Goal: Information Seeking & Learning: Learn about a topic

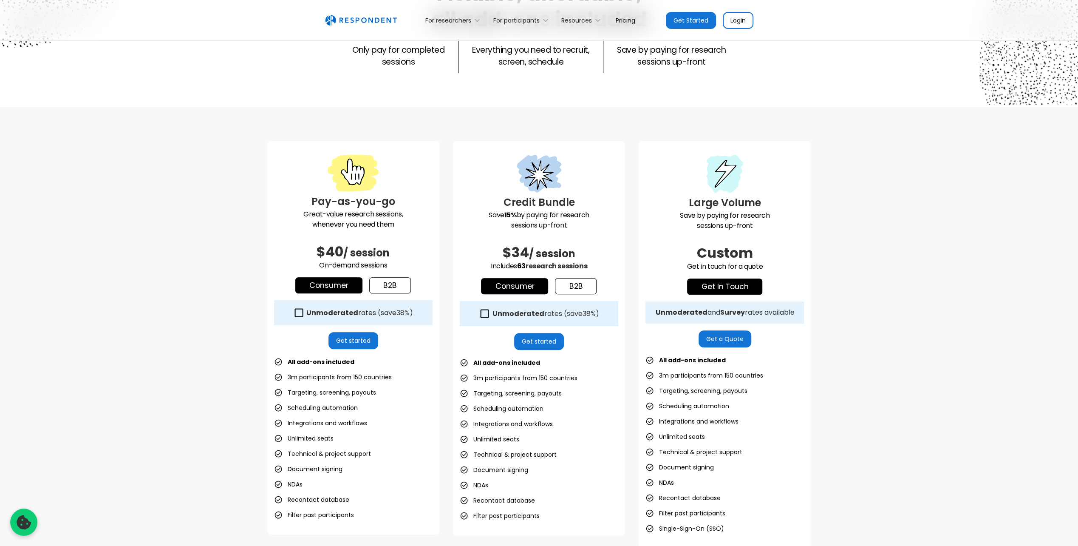
click at [390, 288] on link "b2b" at bounding box center [390, 285] width 42 height 16
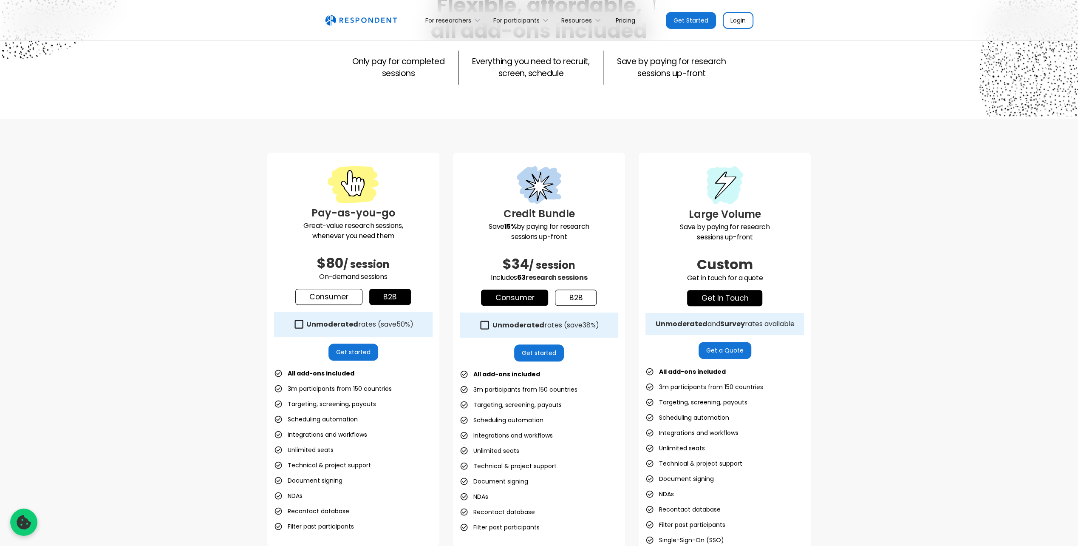
scroll to position [85, 0]
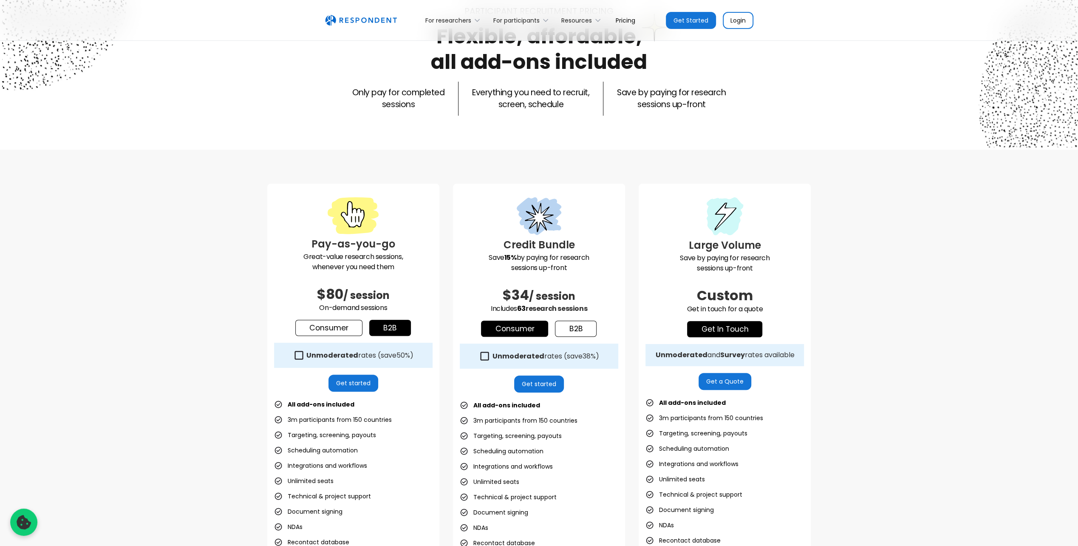
click at [297, 355] on icon at bounding box center [298, 354] width 11 height 11
click at [297, 355] on icon at bounding box center [299, 355] width 8 height 8
click at [300, 349] on icon at bounding box center [298, 354] width 11 height 11
click at [297, 355] on icon at bounding box center [298, 354] width 11 height 11
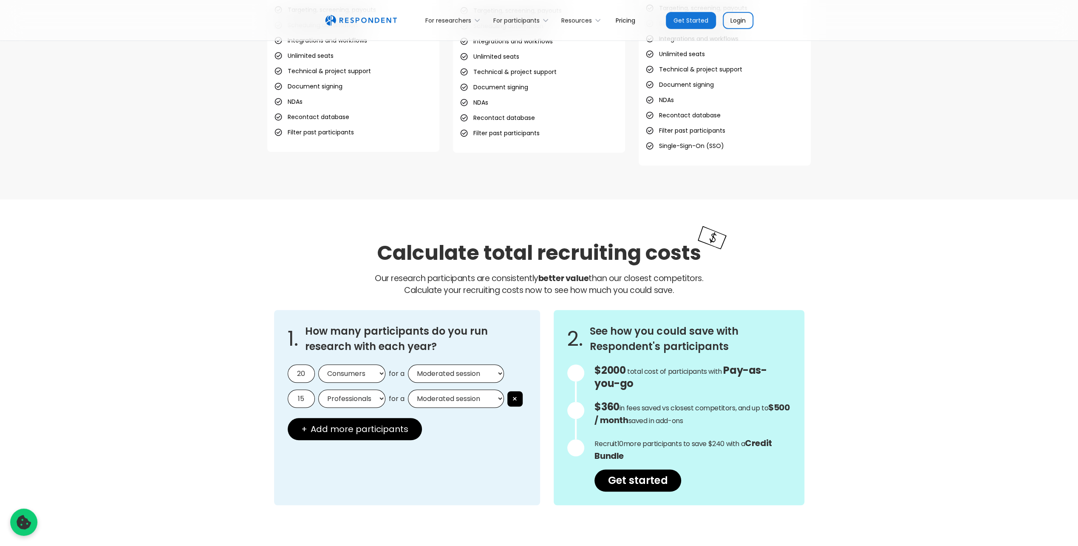
scroll to position [467, 0]
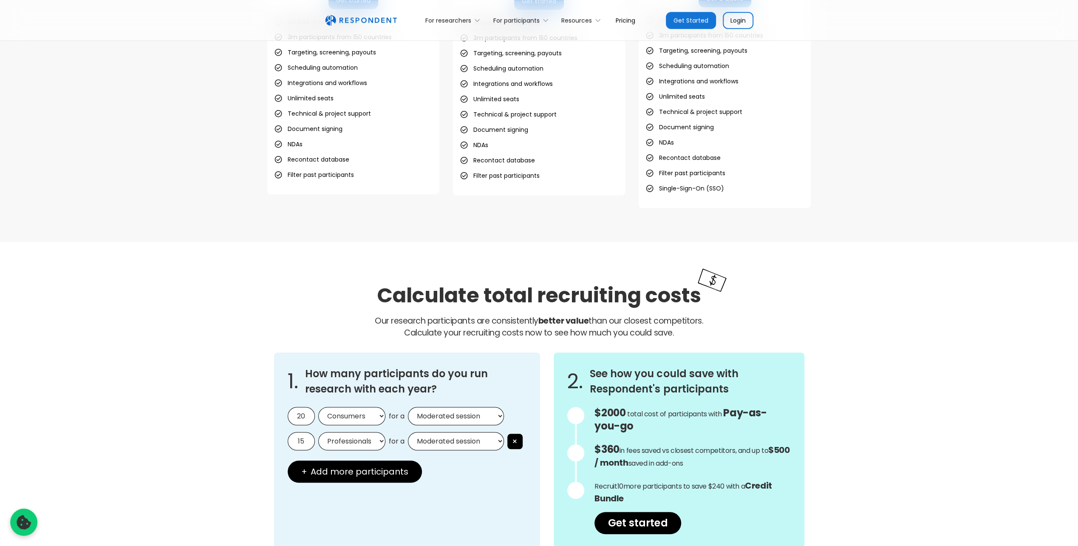
click at [365, 411] on select "Consumers Professionals" at bounding box center [351, 416] width 67 height 18
select select "professionals"
click at [318, 407] on select "Consumers Professionals" at bounding box center [351, 416] width 67 height 18
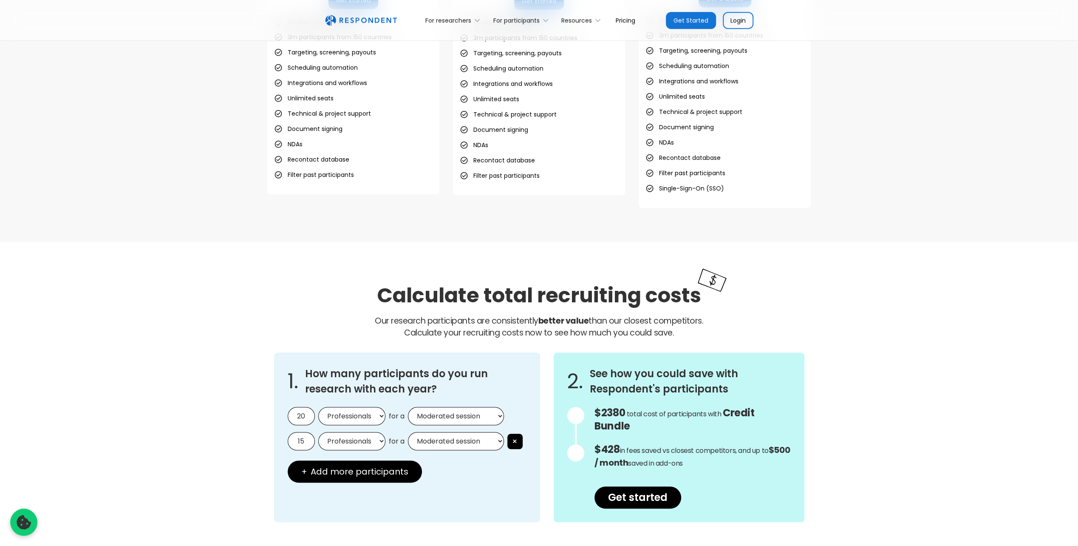
click at [301, 419] on input "20" at bounding box center [301, 416] width 27 height 18
type input "30"
click at [465, 413] on select "Moderated session Unmoderated session" at bounding box center [456, 416] width 96 height 18
select select "unmoderated"
click at [408, 407] on select "Moderated session Unmoderated session" at bounding box center [456, 416] width 96 height 18
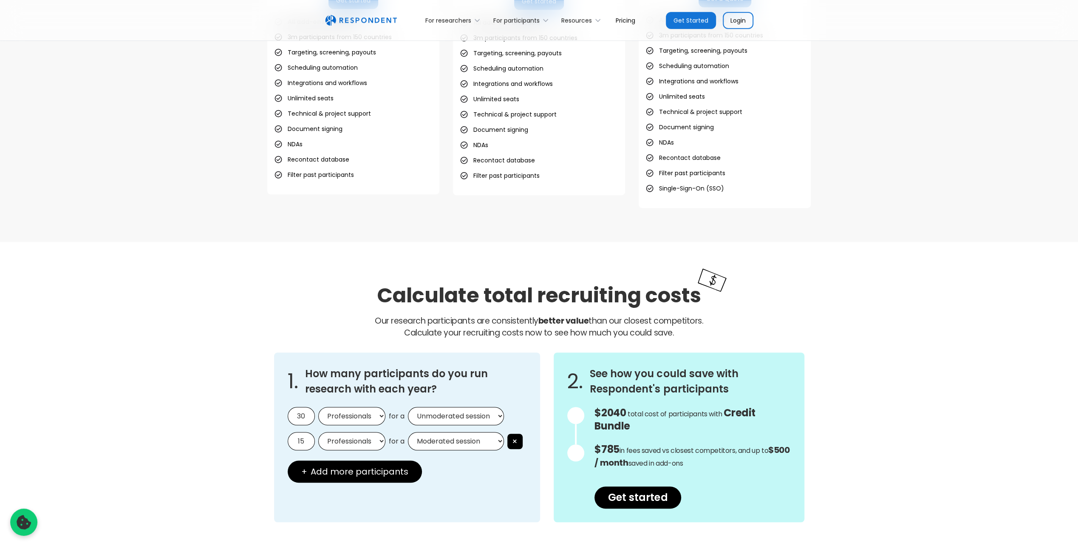
click at [520, 439] on button "×" at bounding box center [514, 440] width 15 height 15
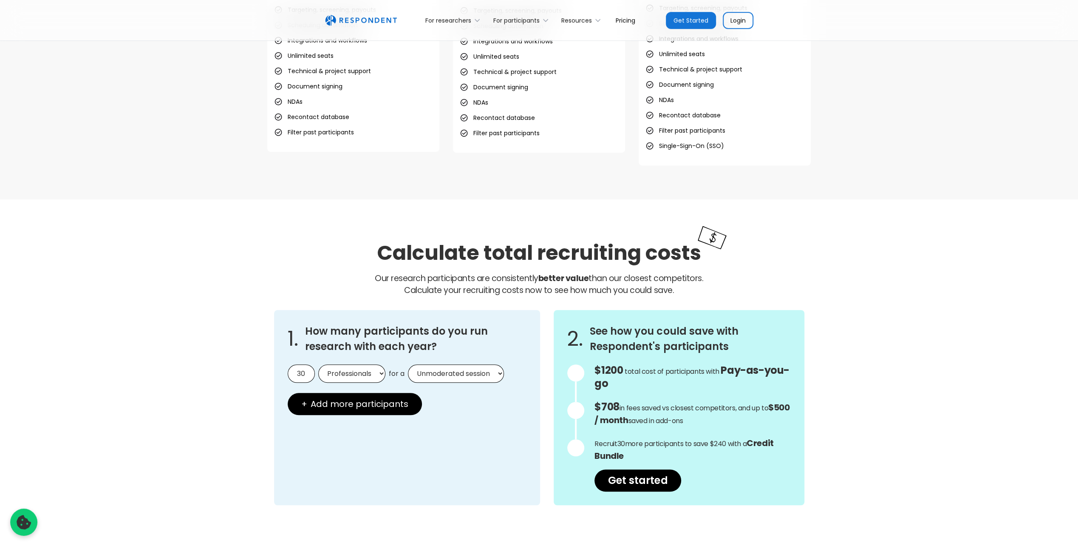
scroll to position [552, 0]
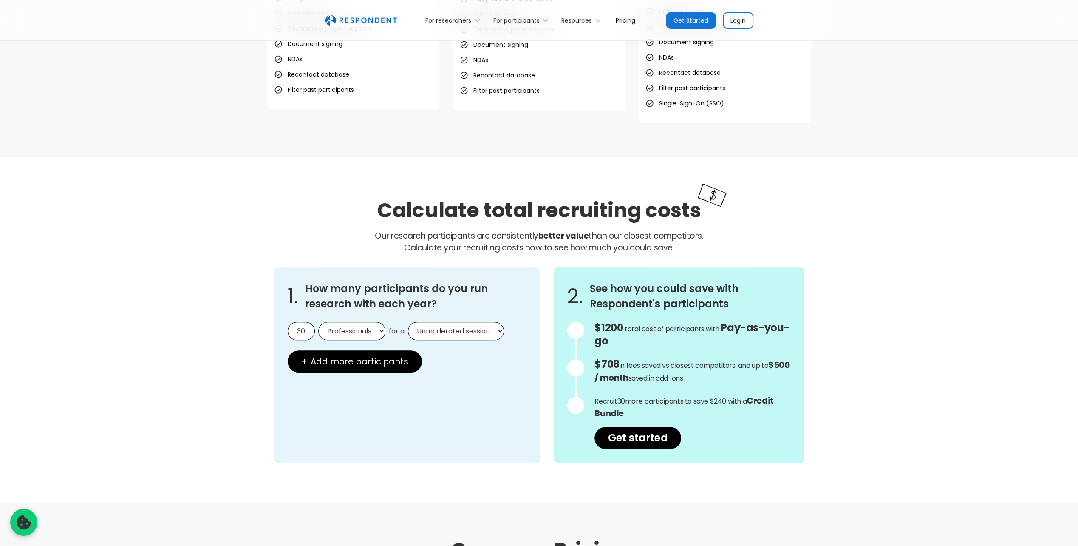
click at [574, 332] on div at bounding box center [575, 330] width 17 height 17
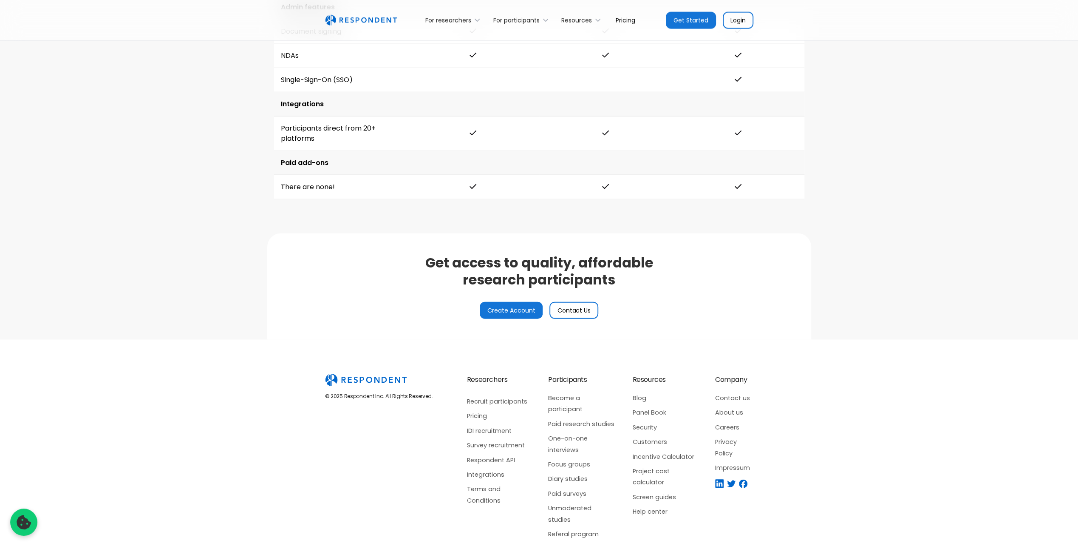
scroll to position [1869, 0]
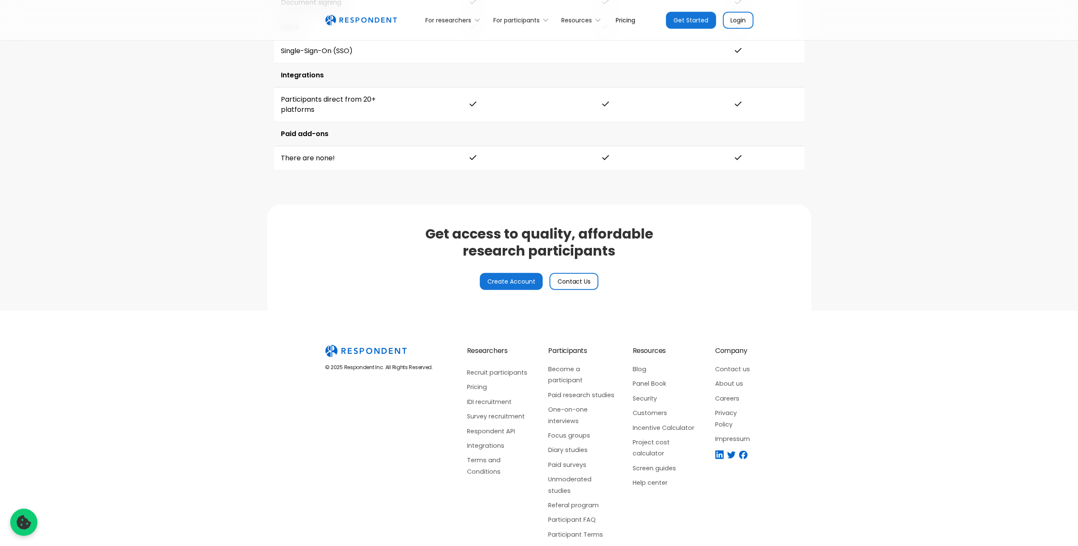
click at [490, 440] on link "Integrations" at bounding box center [499, 445] width 65 height 11
